Goal: Task Accomplishment & Management: Manage account settings

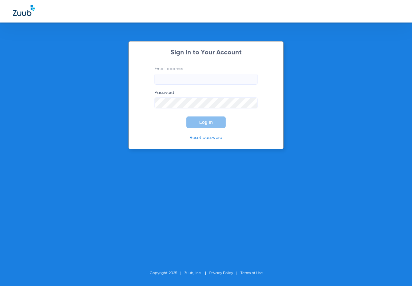
click at [175, 82] on input "Email address" at bounding box center [205, 79] width 103 height 11
type input "[EMAIL_ADDRESS][DOMAIN_NAME]"
click at [186, 116] on button "Log In" at bounding box center [205, 122] width 39 height 12
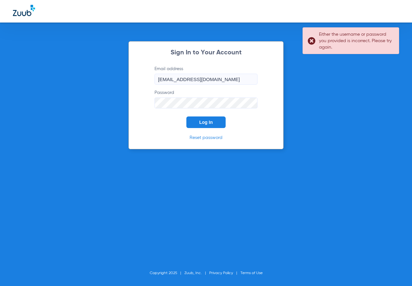
click at [123, 109] on div "Sign In to Your Account Email address [EMAIL_ADDRESS][DOMAIN_NAME] Password Log…" at bounding box center [206, 143] width 412 height 286
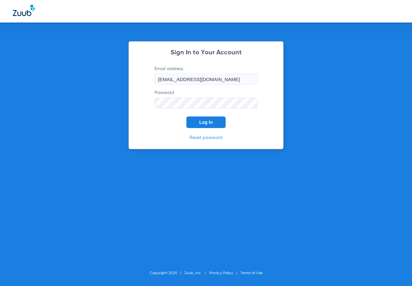
click at [186, 116] on button "Log In" at bounding box center [205, 122] width 39 height 12
click at [131, 115] on div "Sign In to Your Account Email address [EMAIL_ADDRESS][DOMAIN_NAME] Password Log…" at bounding box center [205, 95] width 155 height 108
click at [186, 116] on button "Log In" at bounding box center [205, 122] width 39 height 12
